Goal: Information Seeking & Learning: Learn about a topic

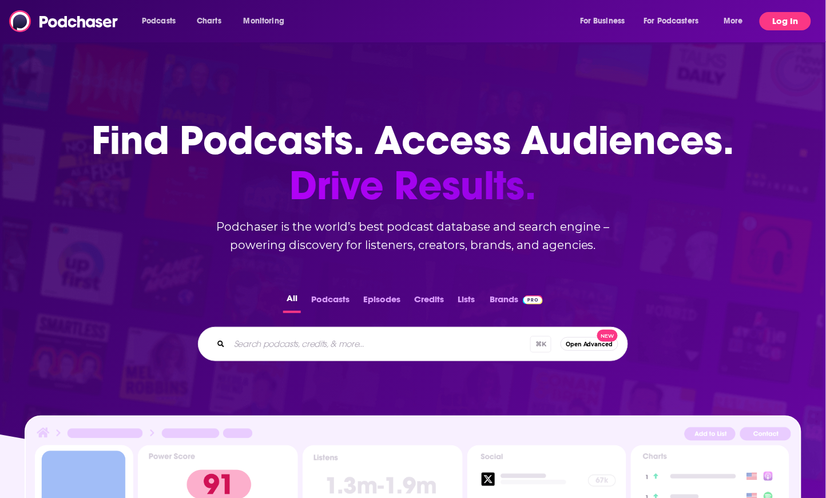
click at [775, 19] on button "Log In" at bounding box center [785, 21] width 51 height 18
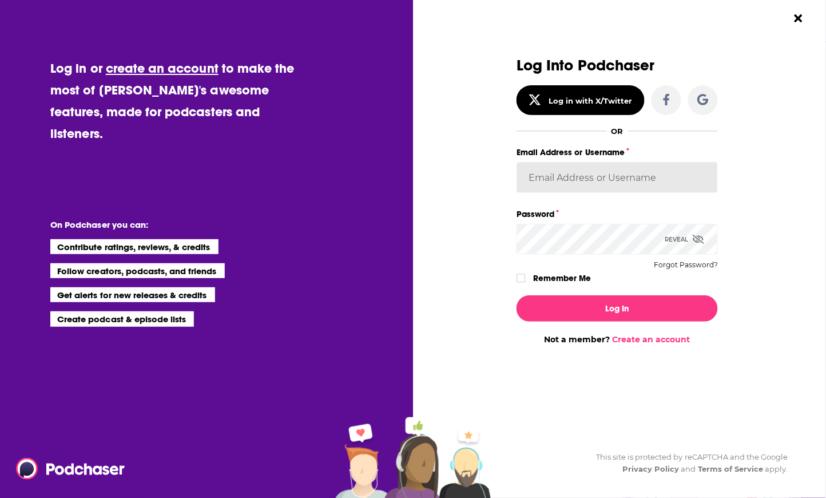
type input "[PERSON_NAME][EMAIL_ADDRESS][DOMAIN_NAME]"
click at [617, 307] on button "Log In" at bounding box center [617, 308] width 201 height 26
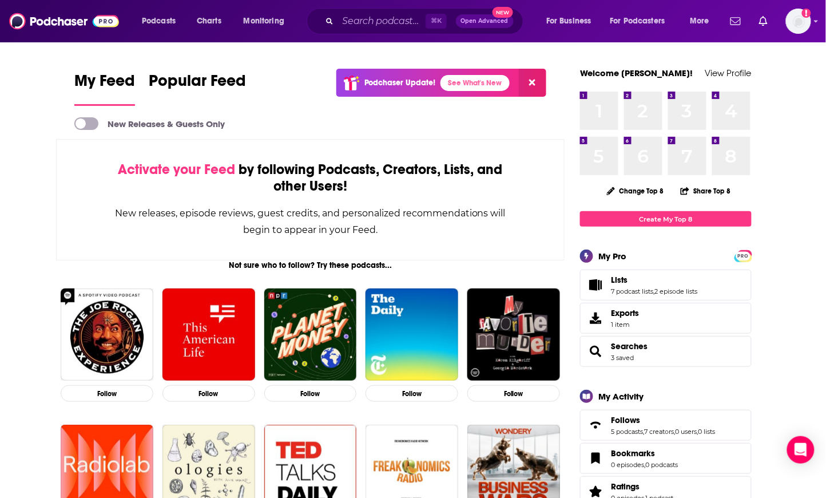
click at [370, 10] on div "⌘ K Open Advanced New" at bounding box center [415, 21] width 217 height 26
click at [422, 33] on div "⌘ K Open Advanced New" at bounding box center [415, 21] width 217 height 26
click at [383, 30] on div "⌘ K Open Advanced New" at bounding box center [415, 21] width 217 height 26
click at [338, 27] on div "⌘ K Open Advanced New" at bounding box center [415, 21] width 217 height 26
click at [366, 22] on input "Search podcasts, credits, & more..." at bounding box center [382, 21] width 88 height 18
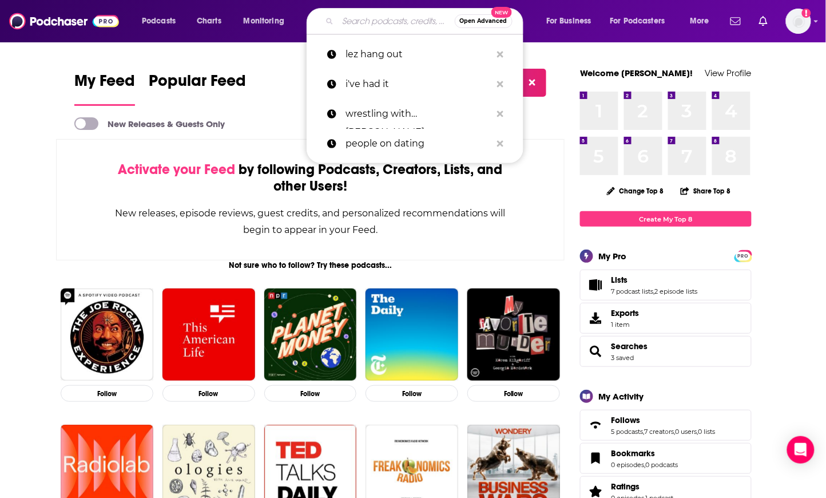
click at [365, 17] on input "Search podcasts, credits, & more..." at bounding box center [396, 21] width 117 height 18
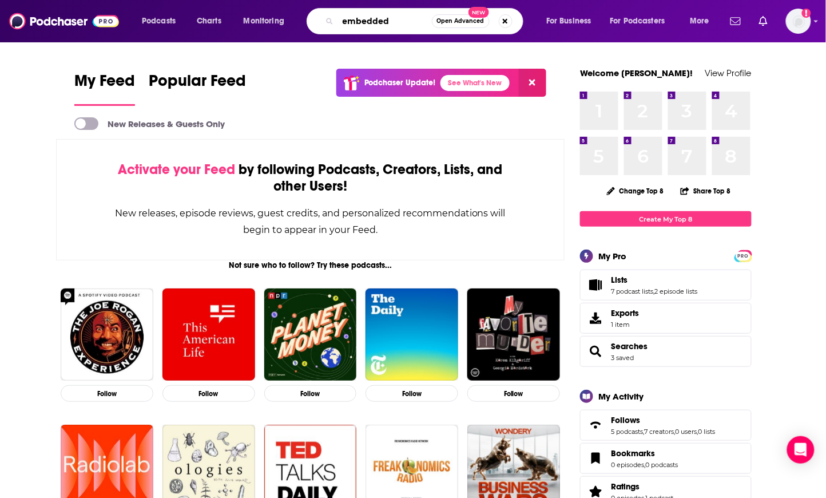
type input "embedded"
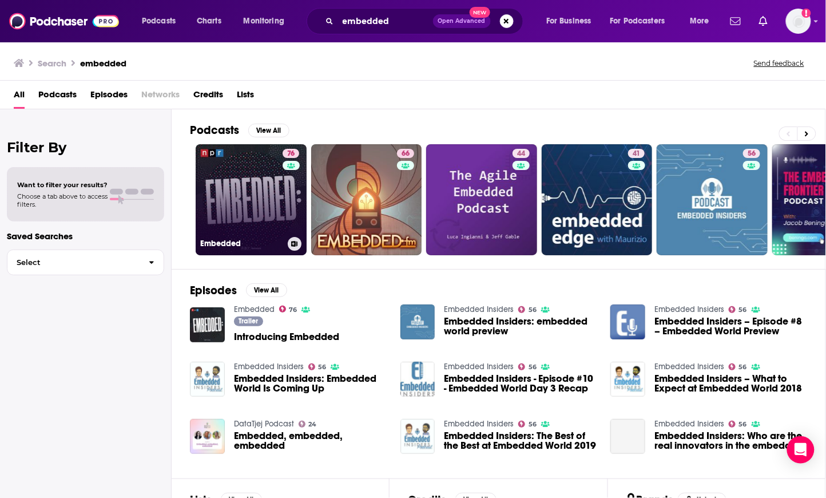
click at [264, 185] on link "76 Embedded" at bounding box center [251, 199] width 111 height 111
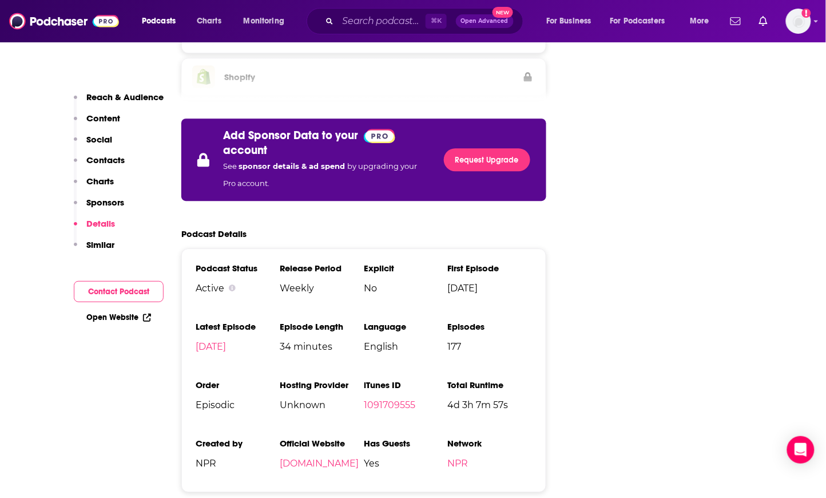
scroll to position [1971, 0]
